Goal: Task Accomplishment & Management: Manage account settings

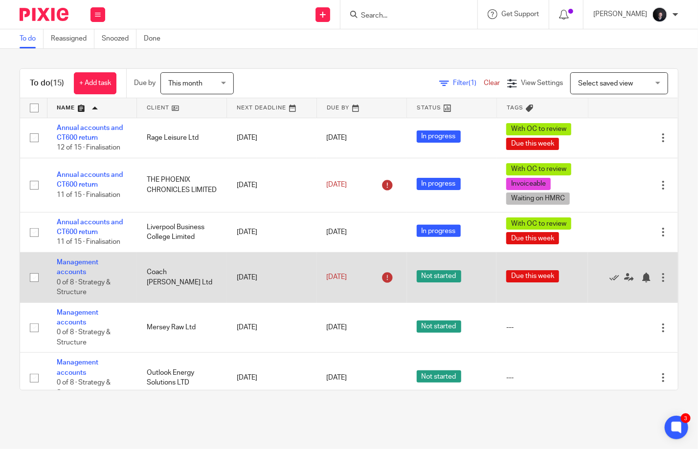
scroll to position [98, 0]
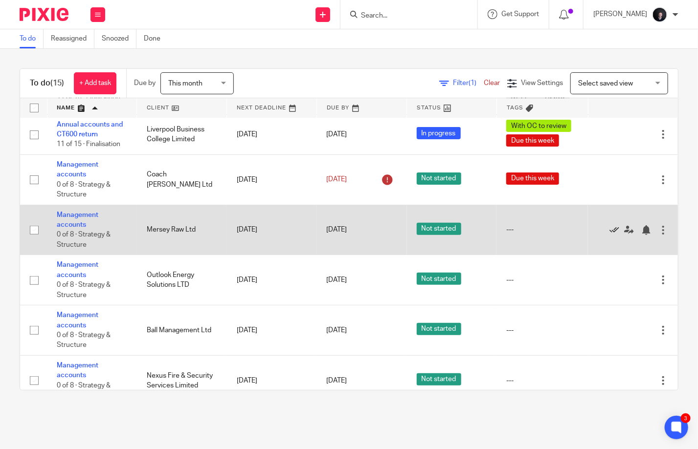
click at [609, 229] on icon at bounding box center [614, 230] width 10 height 10
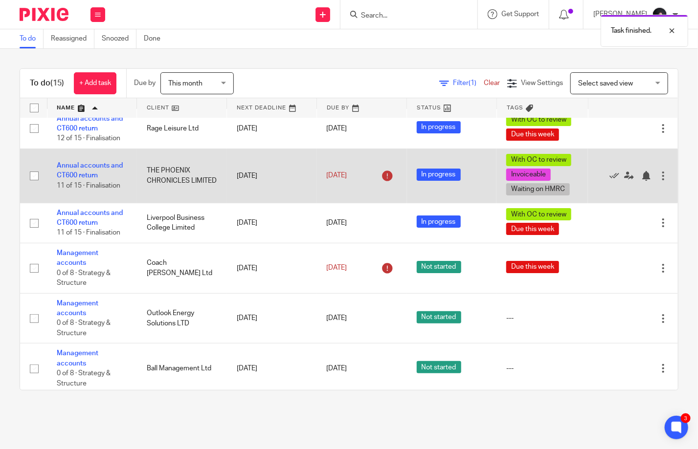
scroll to position [0, 0]
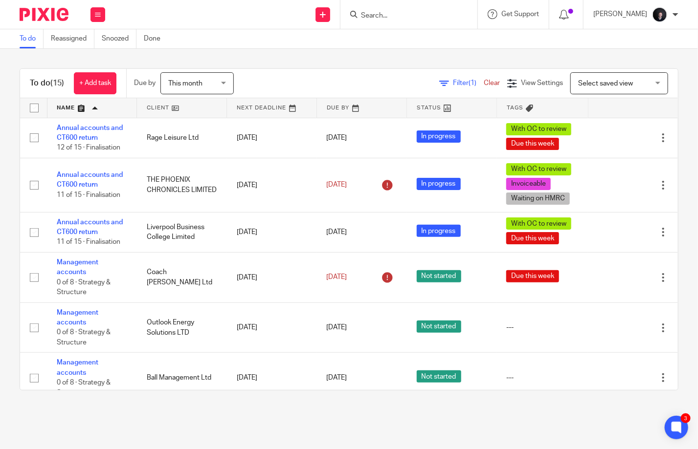
click at [412, 12] on input "Search" at bounding box center [404, 16] width 88 height 9
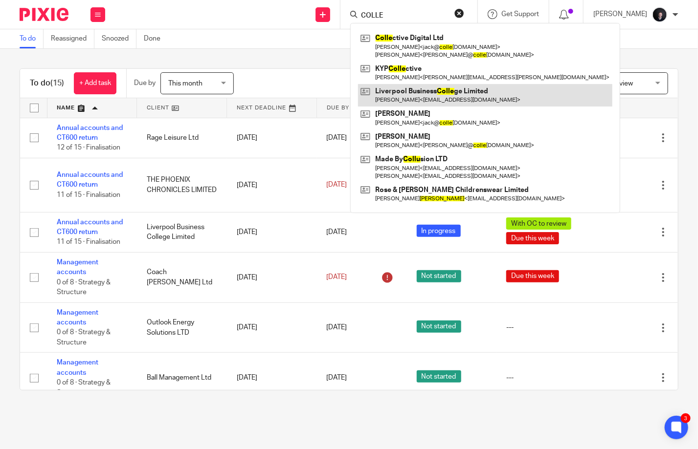
type input "COLLE"
click at [431, 99] on link at bounding box center [485, 95] width 254 height 22
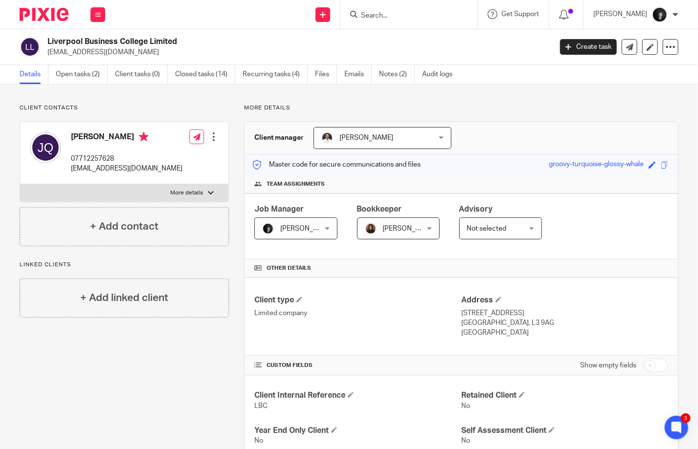
drag, startPoint x: 179, startPoint y: 169, endPoint x: 71, endPoint y: 169, distance: 108.5
click at [71, 169] on p "info@liverpoolbusinesscollege.com" at bounding box center [126, 169] width 111 height 10
copy p "info@liverpoolbusinesscollege.com"
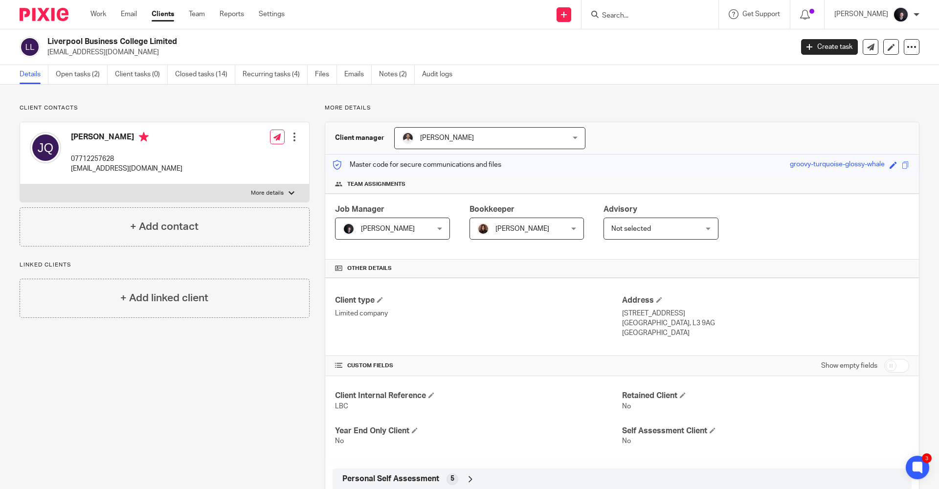
click at [47, 15] on img at bounding box center [44, 14] width 49 height 13
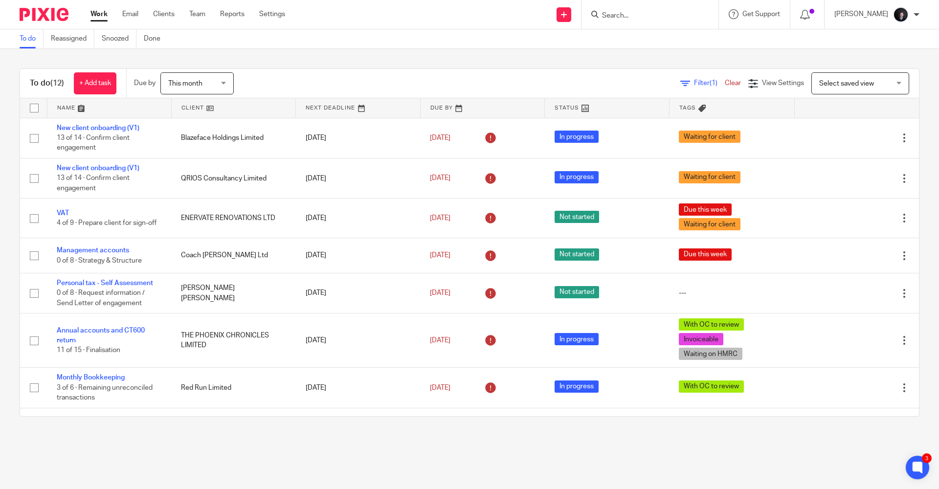
click at [68, 104] on link at bounding box center [109, 108] width 124 height 20
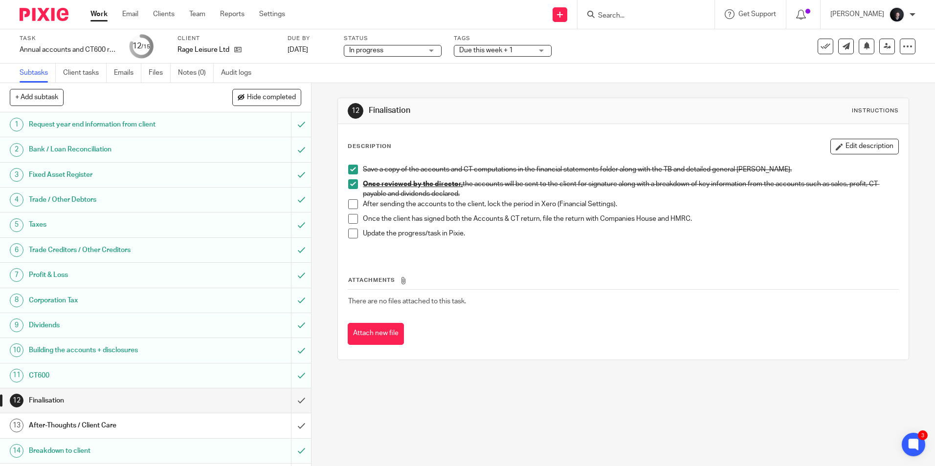
click at [401, 45] on span "In progress" at bounding box center [385, 50] width 73 height 10
click at [492, 56] on div "Due this week + 1" at bounding box center [503, 51] width 98 height 12
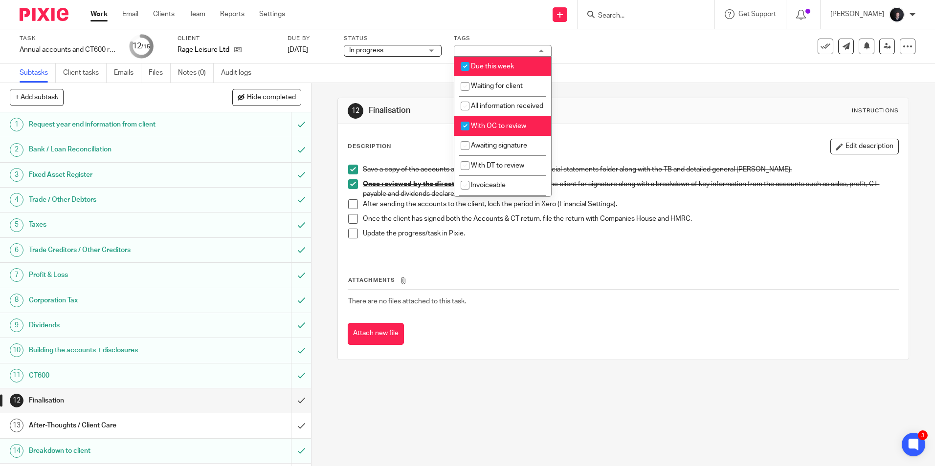
click at [500, 130] on span "With OC to review" at bounding box center [498, 126] width 55 height 7
checkbox input "false"
click at [505, 149] on span "Awaiting signature" at bounding box center [499, 145] width 56 height 7
checkbox input "true"
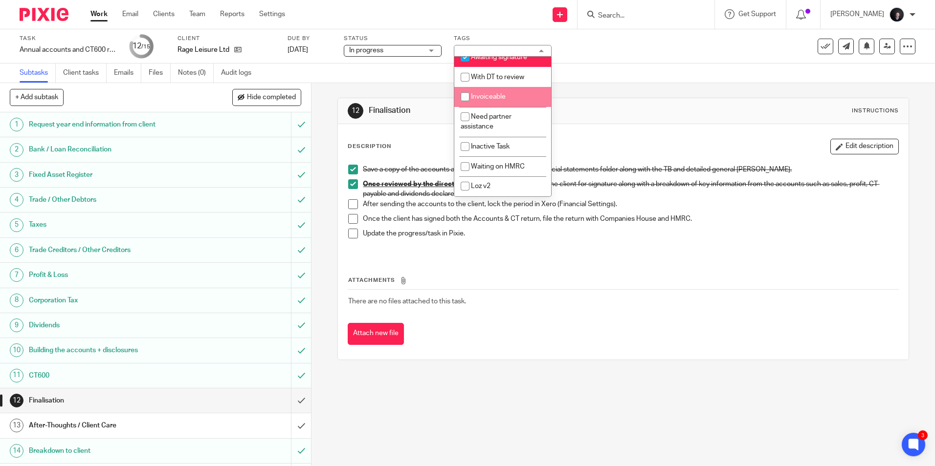
scroll to position [98, 0]
click at [640, 104] on div "12 Finalisation Instructions" at bounding box center [623, 111] width 551 height 16
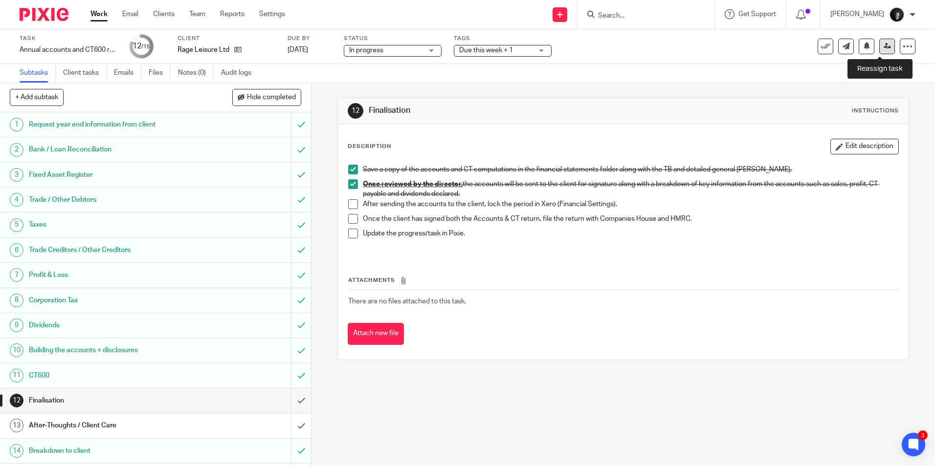
click at [884, 48] on icon at bounding box center [887, 46] width 7 height 7
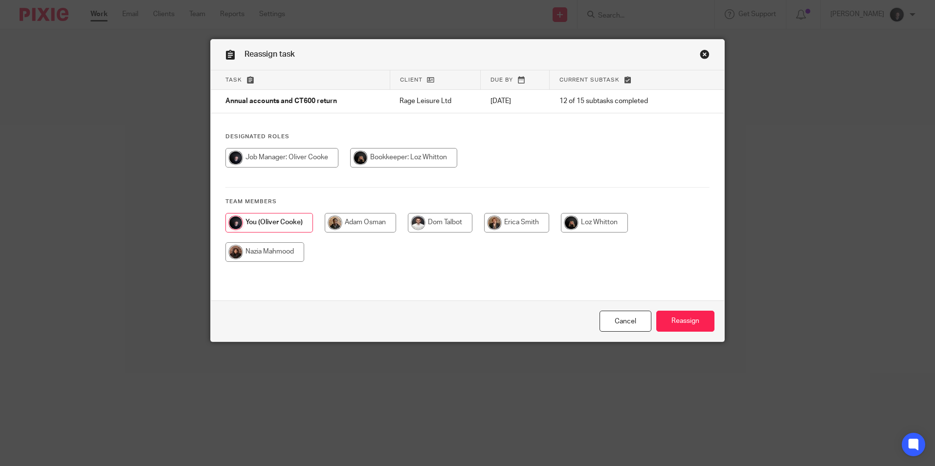
click at [589, 222] on input "radio" at bounding box center [594, 223] width 67 height 20
radio input "true"
click at [682, 327] on input "Reassign" at bounding box center [685, 321] width 58 height 21
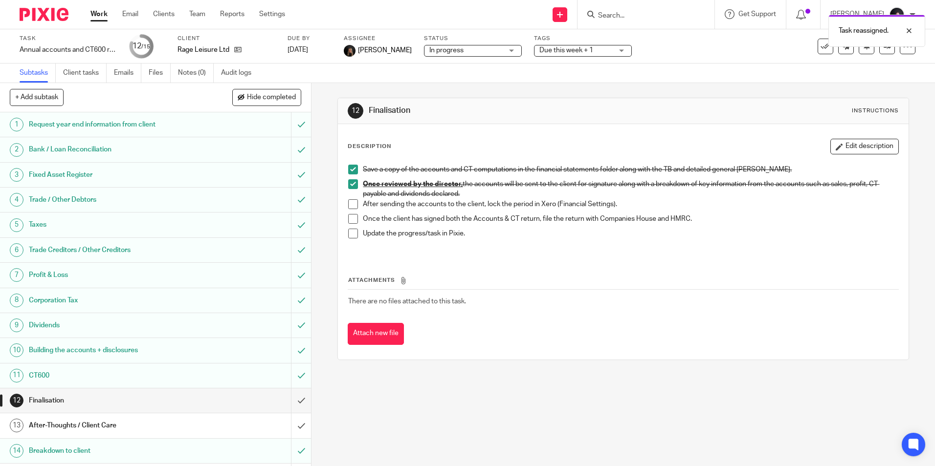
click at [45, 16] on img at bounding box center [44, 14] width 49 height 13
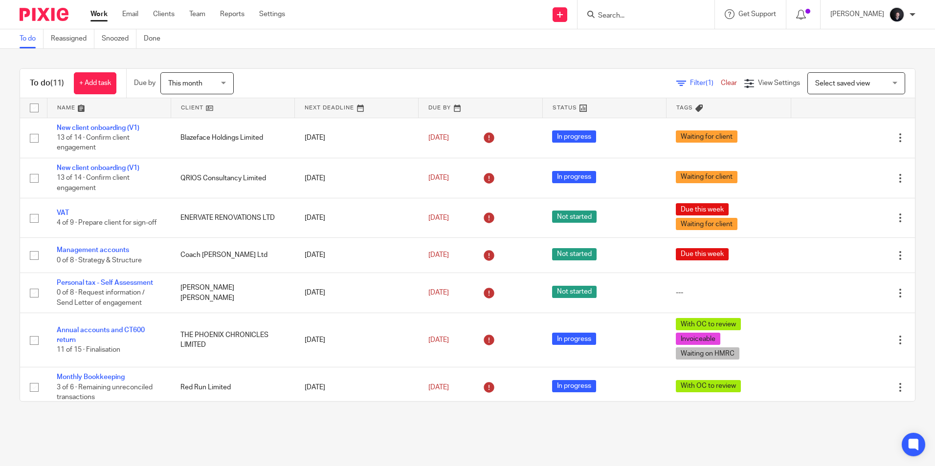
click at [66, 107] on link at bounding box center [108, 108] width 123 height 20
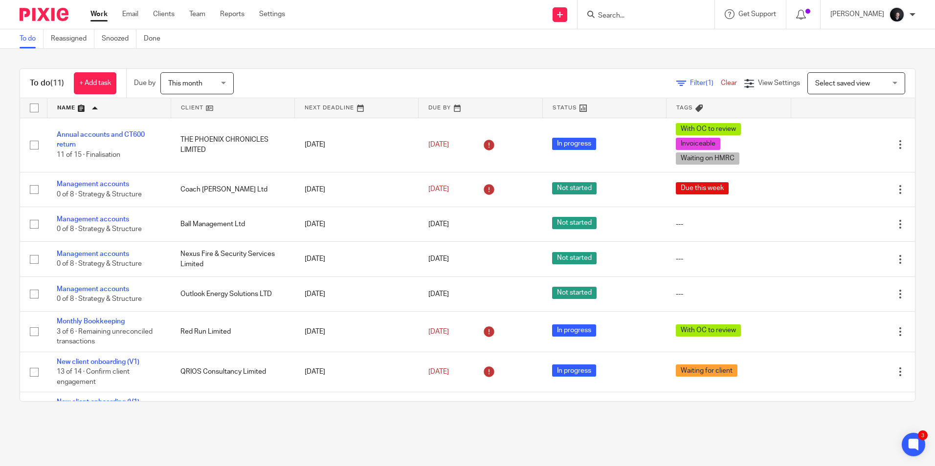
click at [195, 86] on span "This month" at bounding box center [185, 83] width 34 height 7
